Goal: Use online tool/utility: Utilize a website feature to perform a specific function

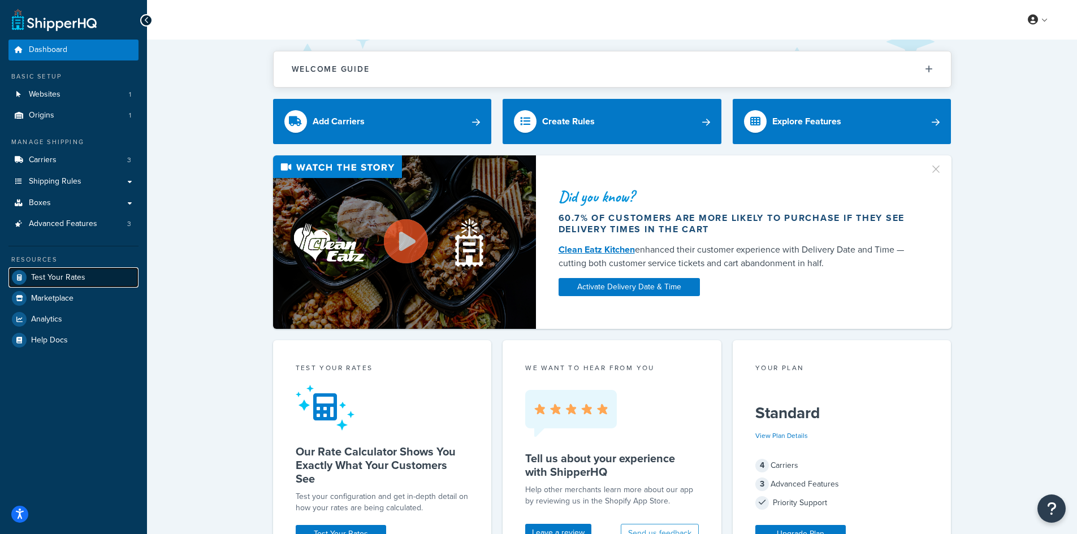
click at [64, 286] on link "Test Your Rates" at bounding box center [73, 277] width 130 height 20
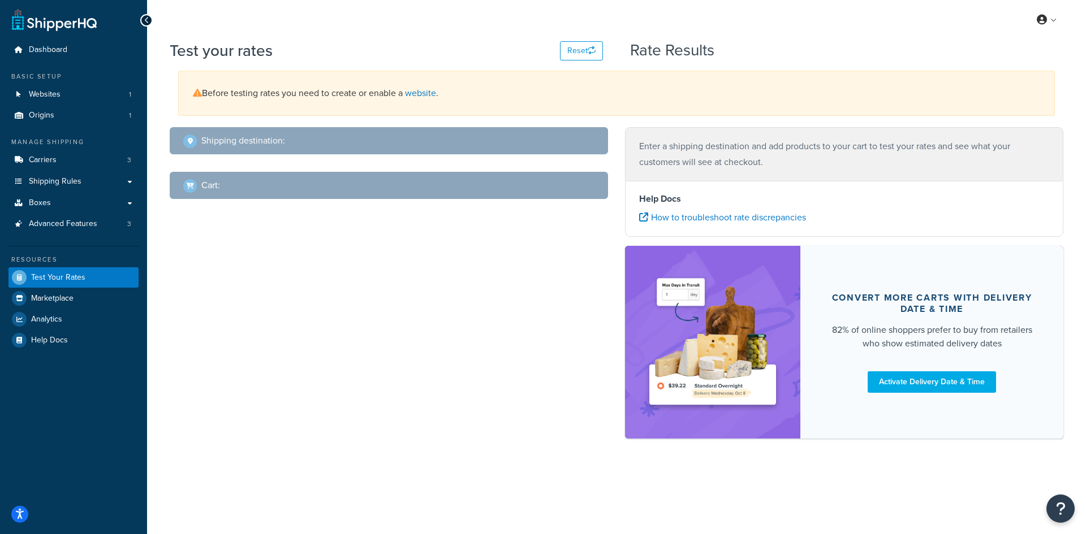
select select "[GEOGRAPHIC_DATA]"
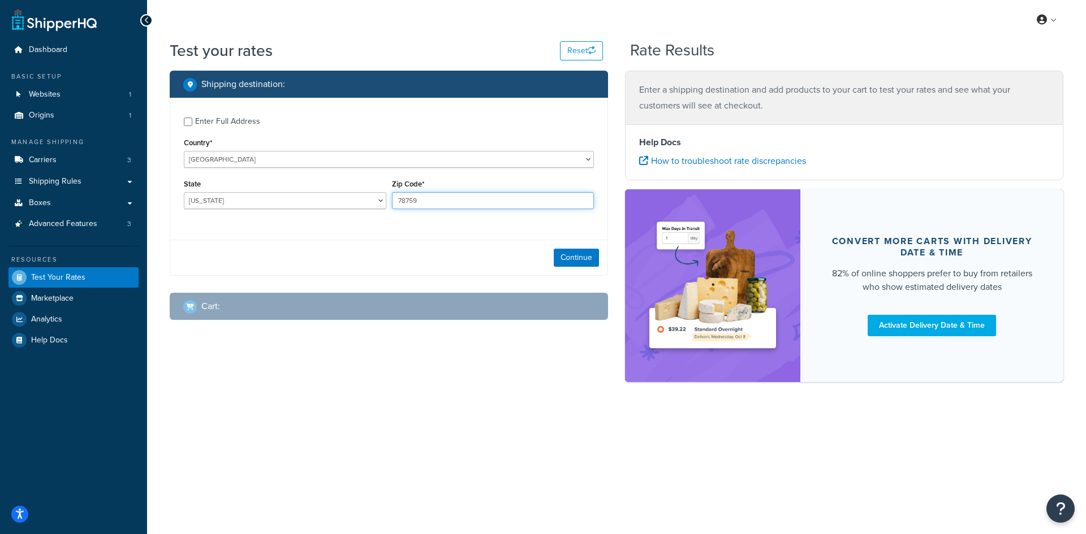
click at [470, 204] on input "78759" at bounding box center [493, 200] width 202 height 17
click at [470, 202] on input "78759" at bounding box center [493, 200] width 202 height 17
paste input "07728"
type input "07728"
click at [208, 194] on select "[US_STATE] [US_STATE] [US_STATE] [US_STATE] [US_STATE] Armed Forces Americas Ar…" at bounding box center [285, 200] width 202 height 17
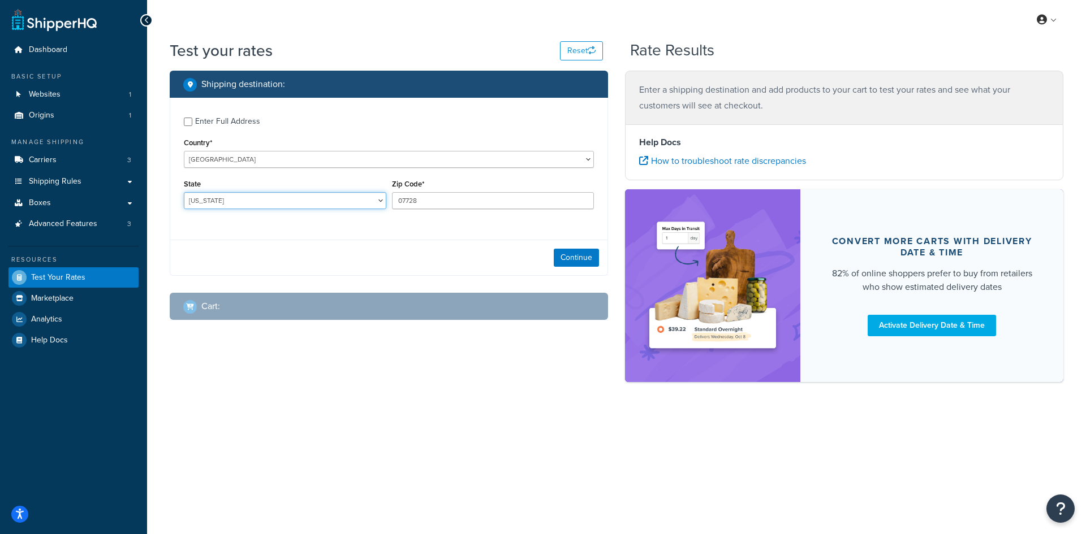
select select "NJ"
click at [184, 192] on select "[US_STATE] [US_STATE] [US_STATE] [US_STATE] [US_STATE] Armed Forces Americas Ar…" at bounding box center [285, 200] width 202 height 17
click at [529, 255] on button "Continue" at bounding box center [576, 258] width 45 height 18
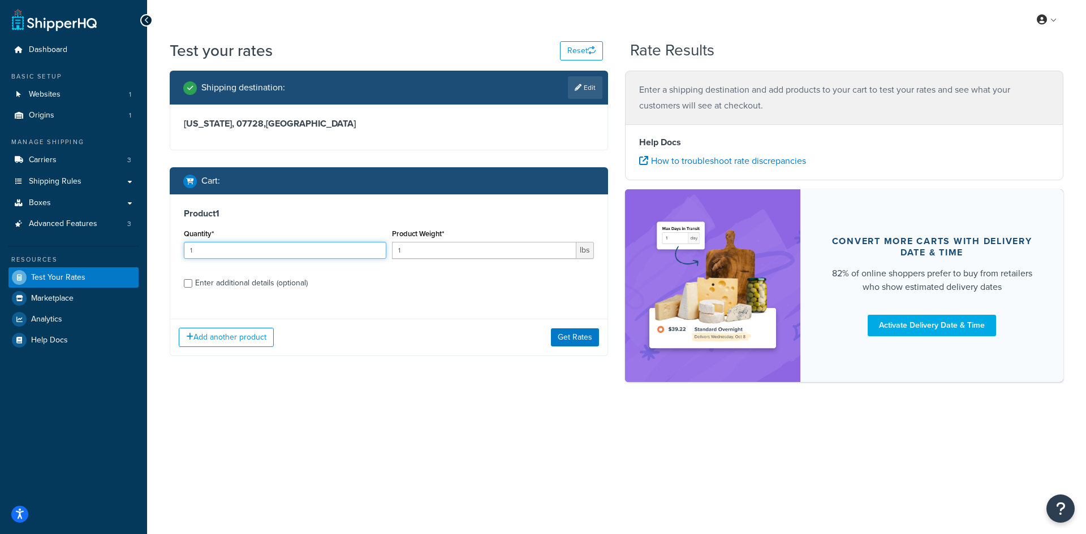
click at [239, 247] on input "1" at bounding box center [285, 250] width 202 height 17
type input "100"
click at [419, 252] on input "1" at bounding box center [484, 250] width 185 height 17
type input "1.58"
click at [529, 336] on button "Get Rates" at bounding box center [575, 338] width 48 height 18
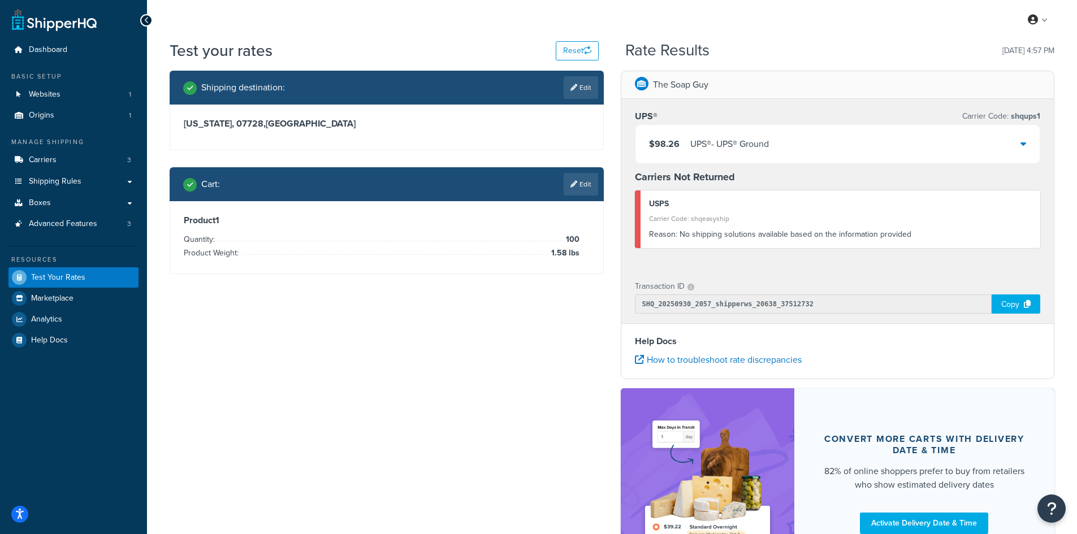
click at [529, 140] on div "UPS® - UPS® Ground" at bounding box center [729, 144] width 79 height 16
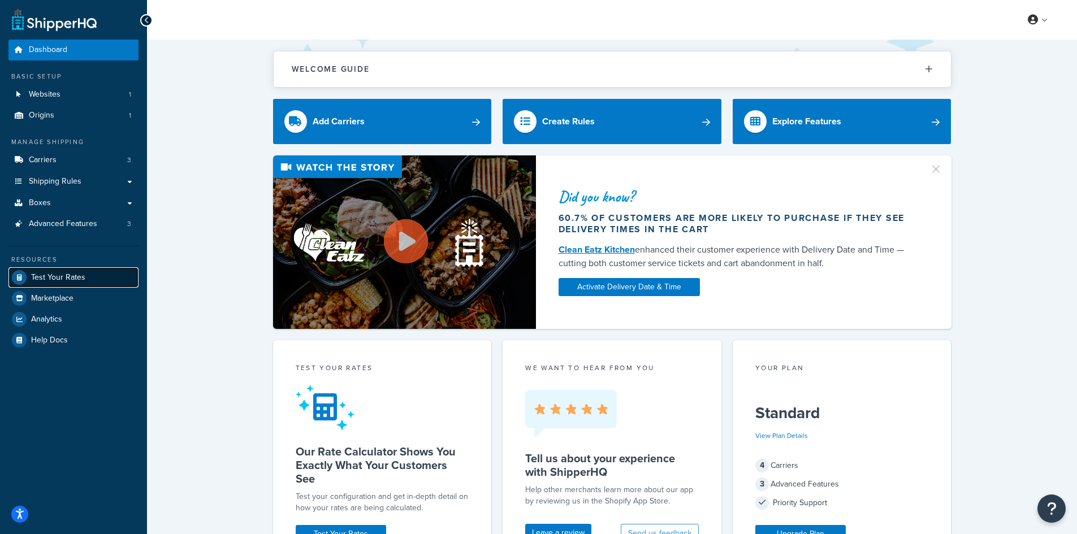
click at [45, 280] on span "Test Your Rates" at bounding box center [58, 278] width 54 height 10
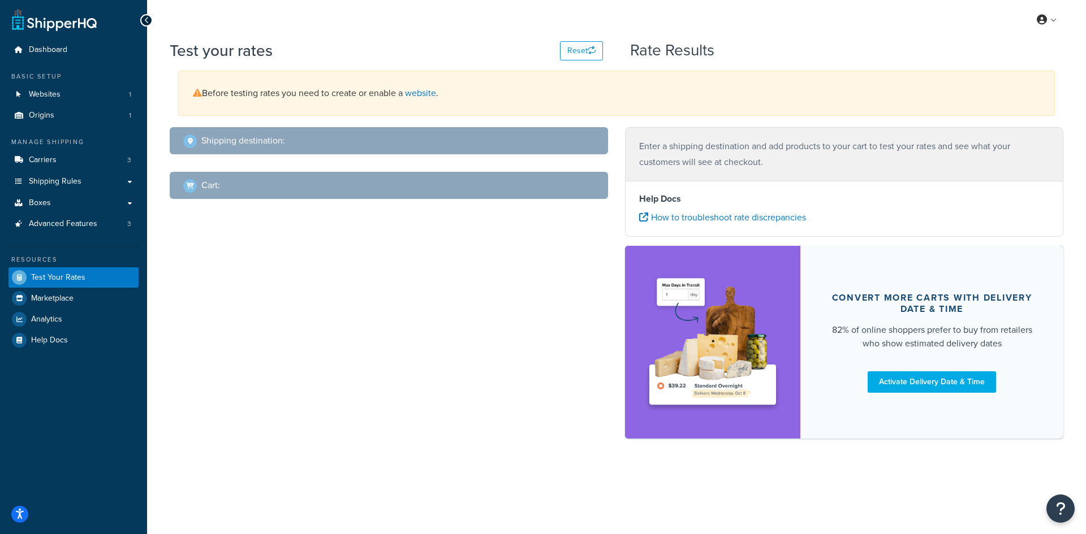
select select "[GEOGRAPHIC_DATA]"
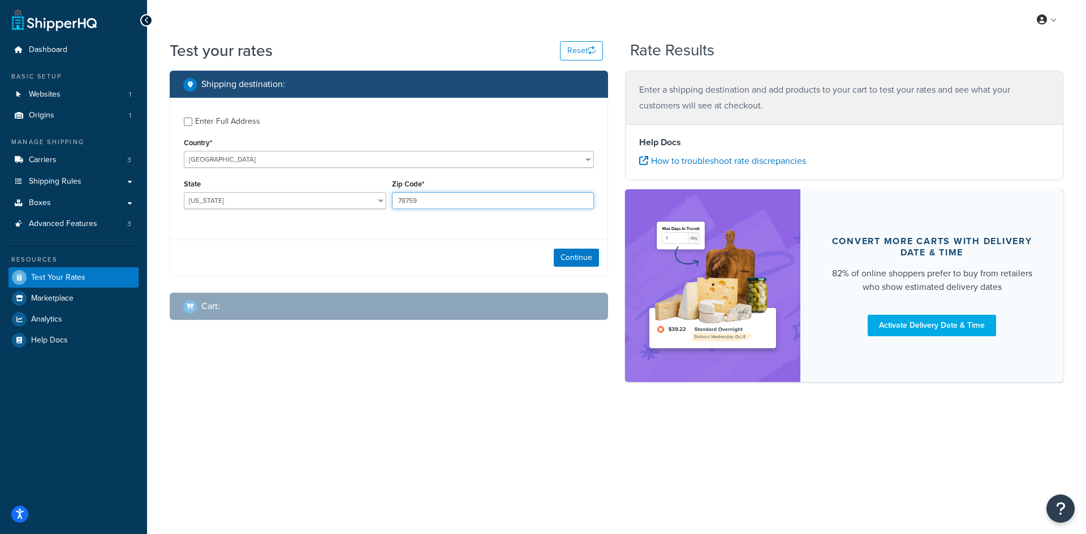
click at [427, 201] on input "78759" at bounding box center [493, 200] width 202 height 17
paste input "37722"
type input "37722"
click at [206, 205] on select "[US_STATE] [US_STATE] [US_STATE] [US_STATE] [US_STATE] Armed Forces Americas Ar…" at bounding box center [285, 200] width 202 height 17
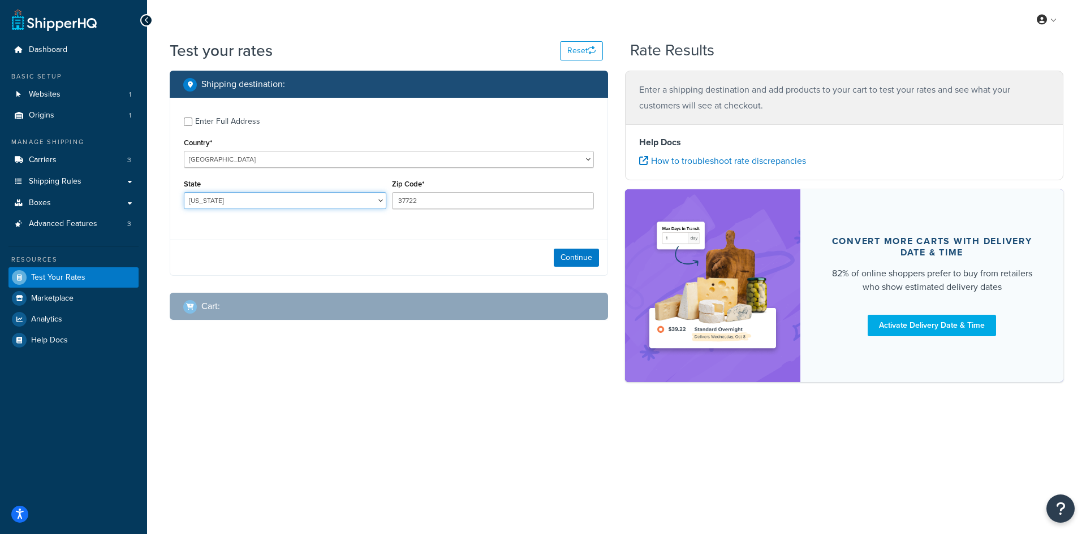
select select "TN"
click at [184, 192] on select "[US_STATE] [US_STATE] [US_STATE] [US_STATE] [US_STATE] Armed Forces Americas Ar…" at bounding box center [285, 200] width 202 height 17
click at [529, 254] on button "Continue" at bounding box center [576, 258] width 45 height 18
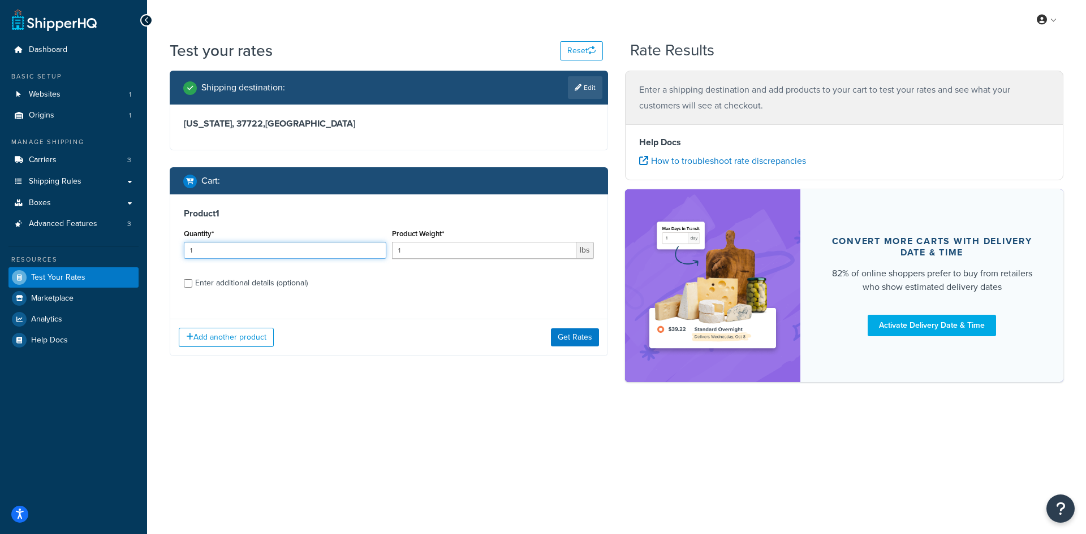
click at [226, 254] on input "1" at bounding box center [285, 250] width 202 height 17
type input "100"
type input "2.17"
click at [529, 335] on button "Get Rates" at bounding box center [575, 338] width 48 height 18
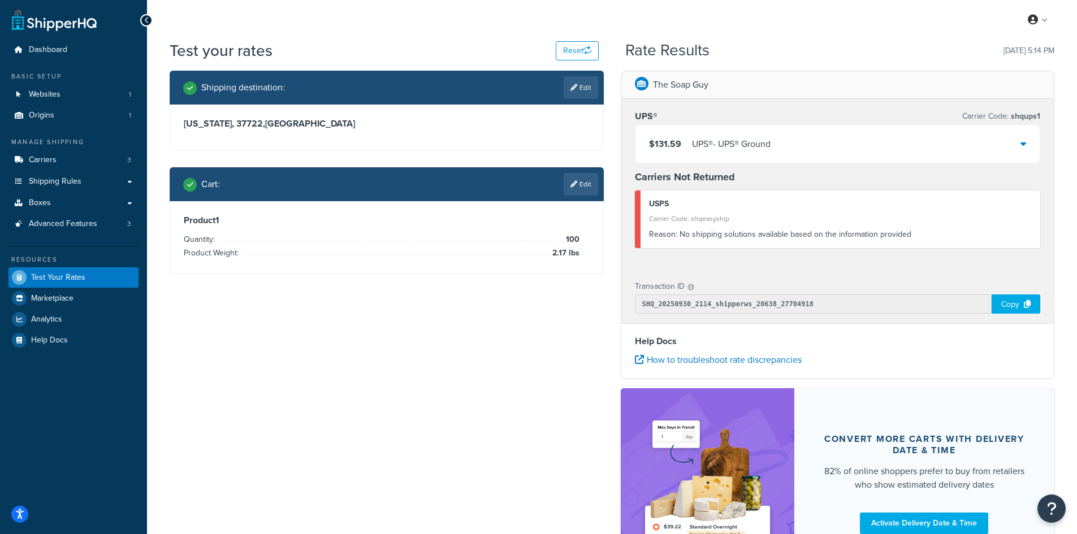
click at [529, 146] on div "$131.59 UPS® - UPS® Ground" at bounding box center [710, 144] width 122 height 16
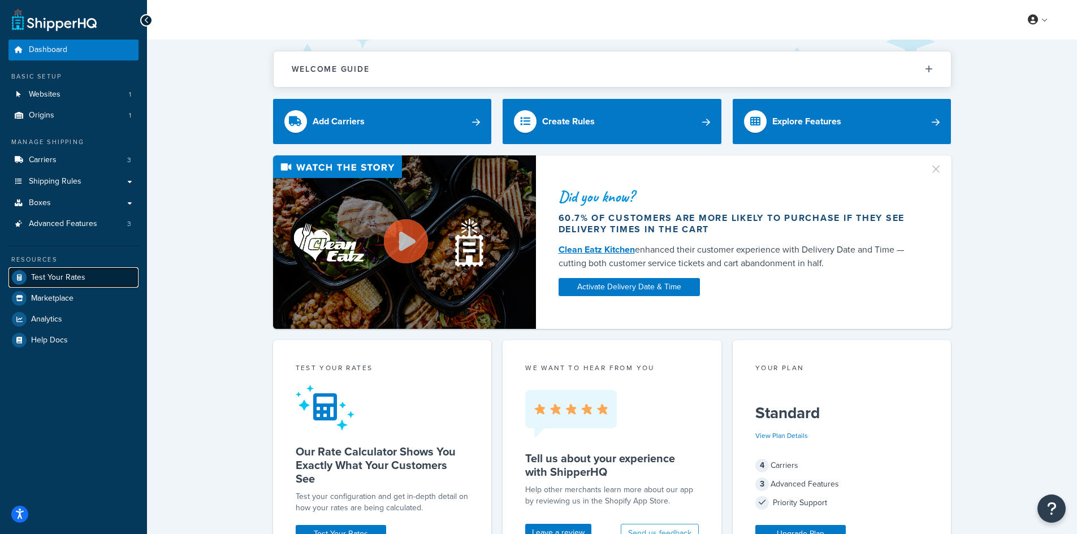
click at [78, 274] on span "Test Your Rates" at bounding box center [58, 278] width 54 height 10
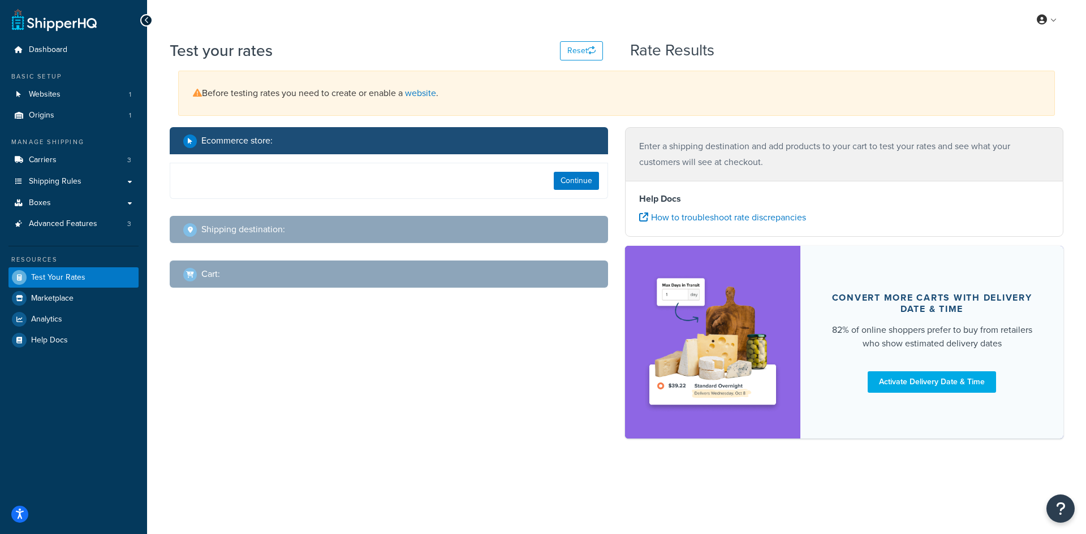
select select "[GEOGRAPHIC_DATA]"
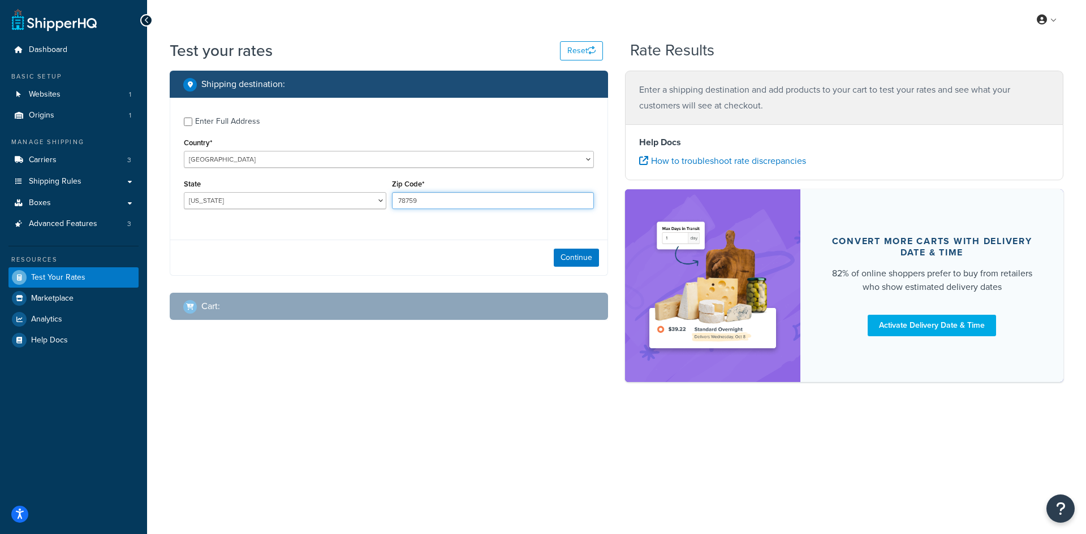
click at [429, 197] on input "78759" at bounding box center [493, 200] width 202 height 17
paste input "37738"
type input "37738"
click at [286, 193] on select "[US_STATE] [US_STATE] [US_STATE] [US_STATE] [US_STATE] Armed Forces Americas Ar…" at bounding box center [285, 200] width 202 height 17
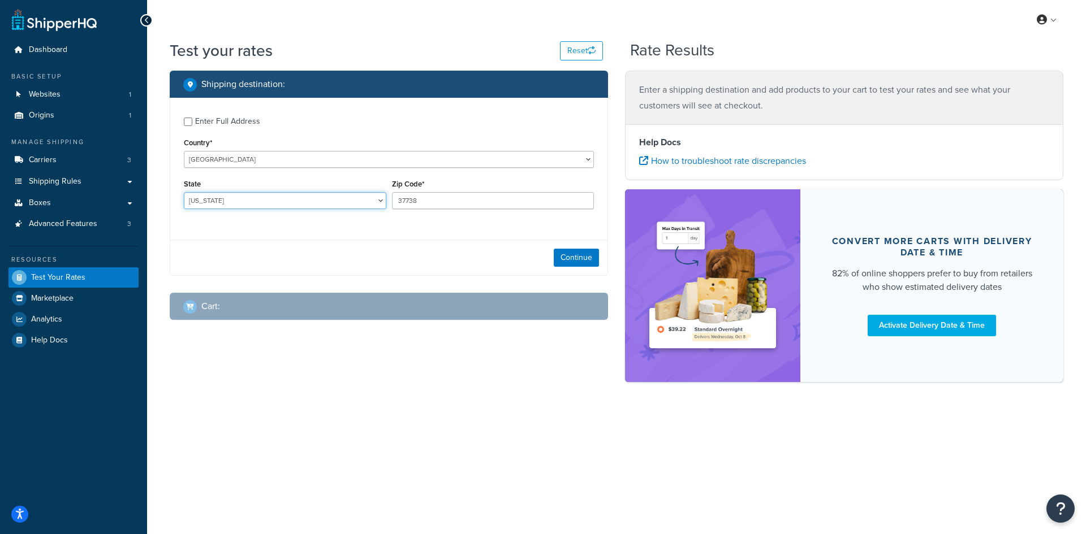
select select "TN"
click at [184, 192] on select "[US_STATE] [US_STATE] [US_STATE] [US_STATE] [US_STATE] Armed Forces Americas Ar…" at bounding box center [285, 200] width 202 height 17
click at [559, 258] on button "Continue" at bounding box center [576, 258] width 45 height 18
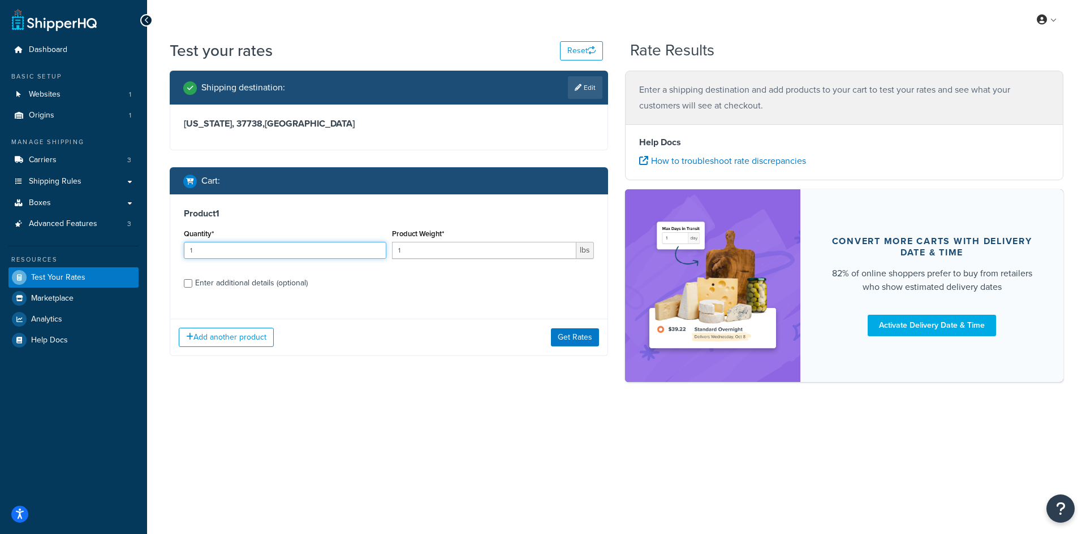
click at [257, 248] on input "1" at bounding box center [285, 250] width 202 height 17
type input "100"
type input "0.69"
click at [565, 334] on button "Get Rates" at bounding box center [575, 338] width 48 height 18
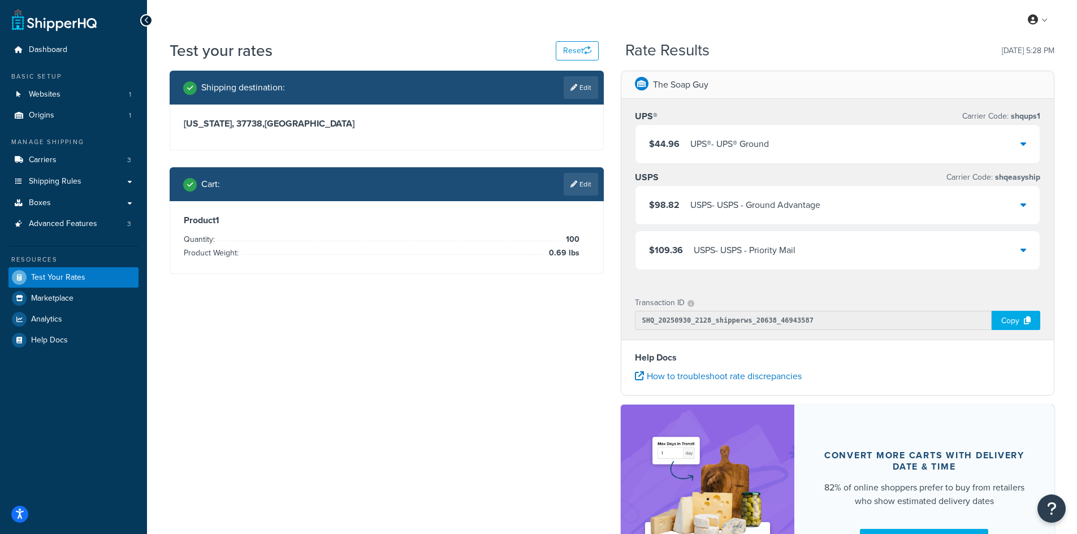
click at [732, 145] on div "UPS® - UPS® Ground" at bounding box center [729, 144] width 79 height 16
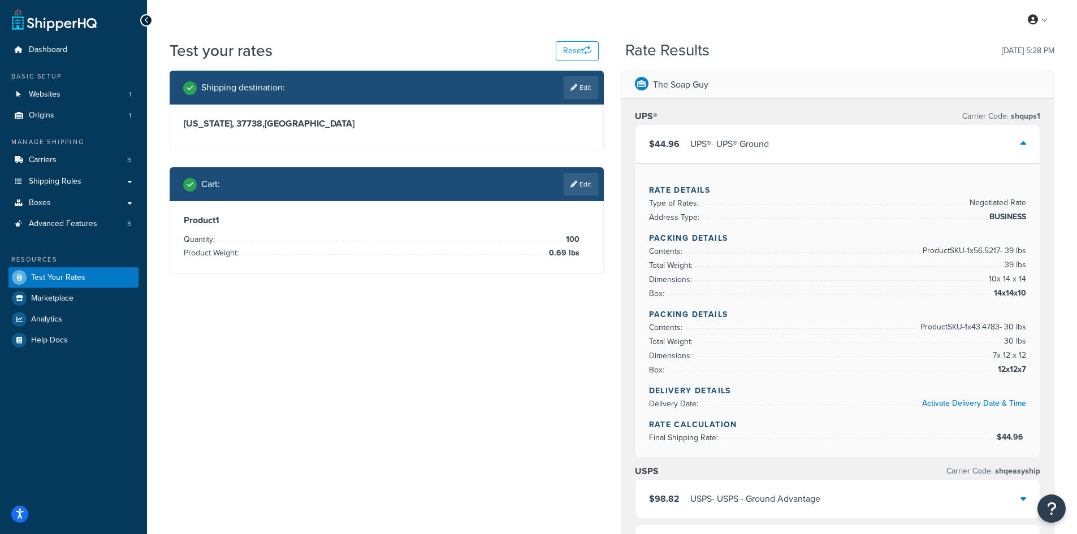
scroll to position [57, 0]
